Goal: Information Seeking & Learning: Find specific fact

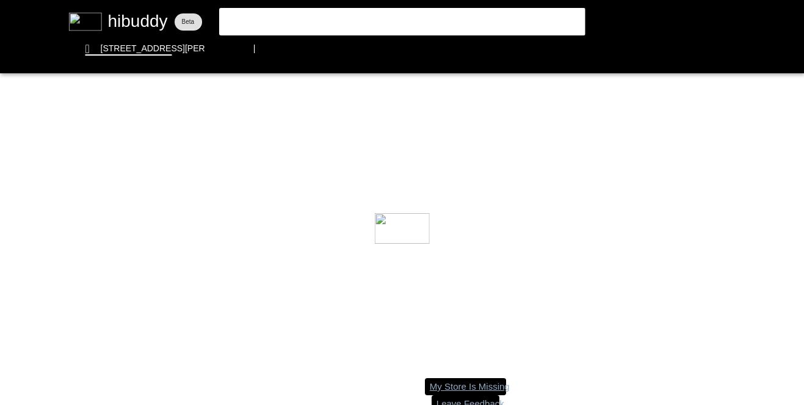
click at [322, 24] on flt-glass-pane at bounding box center [402, 202] width 804 height 405
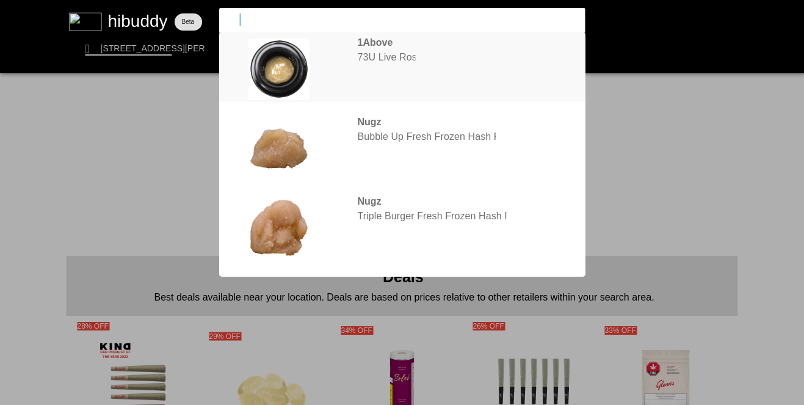
type input "73u"
click at [386, 59] on flt-glass-pane at bounding box center [402, 202] width 804 height 405
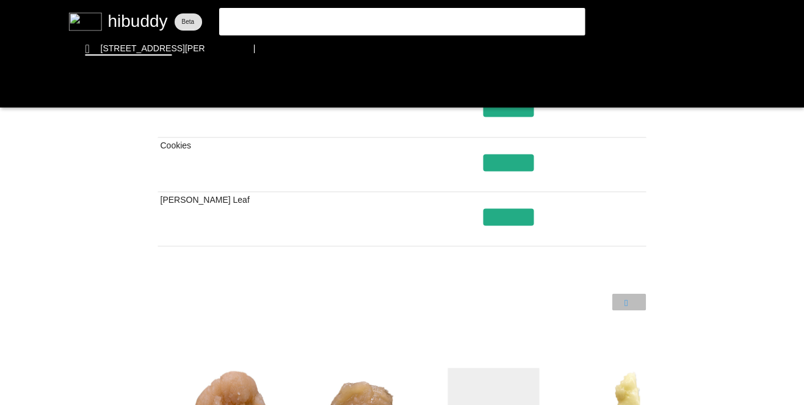
click at [626, 297] on flt-glass-pane at bounding box center [402, 202] width 804 height 405
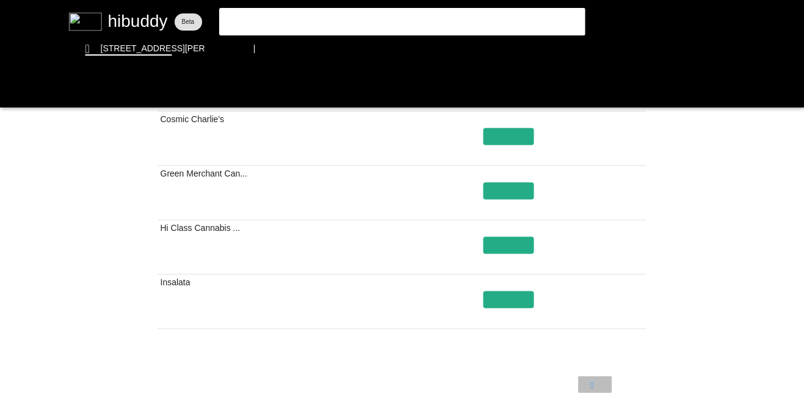
click at [593, 382] on flt-glass-pane at bounding box center [402, 202] width 804 height 405
